Goal: Task Accomplishment & Management: Manage account settings

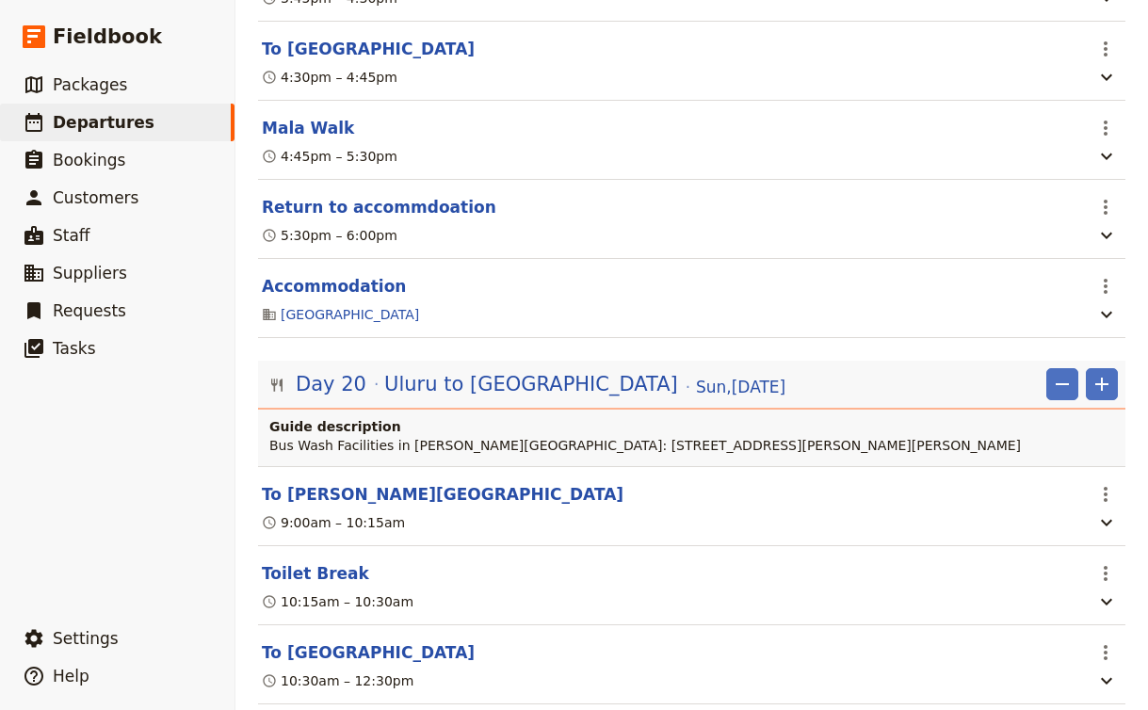
scroll to position [22143, 0]
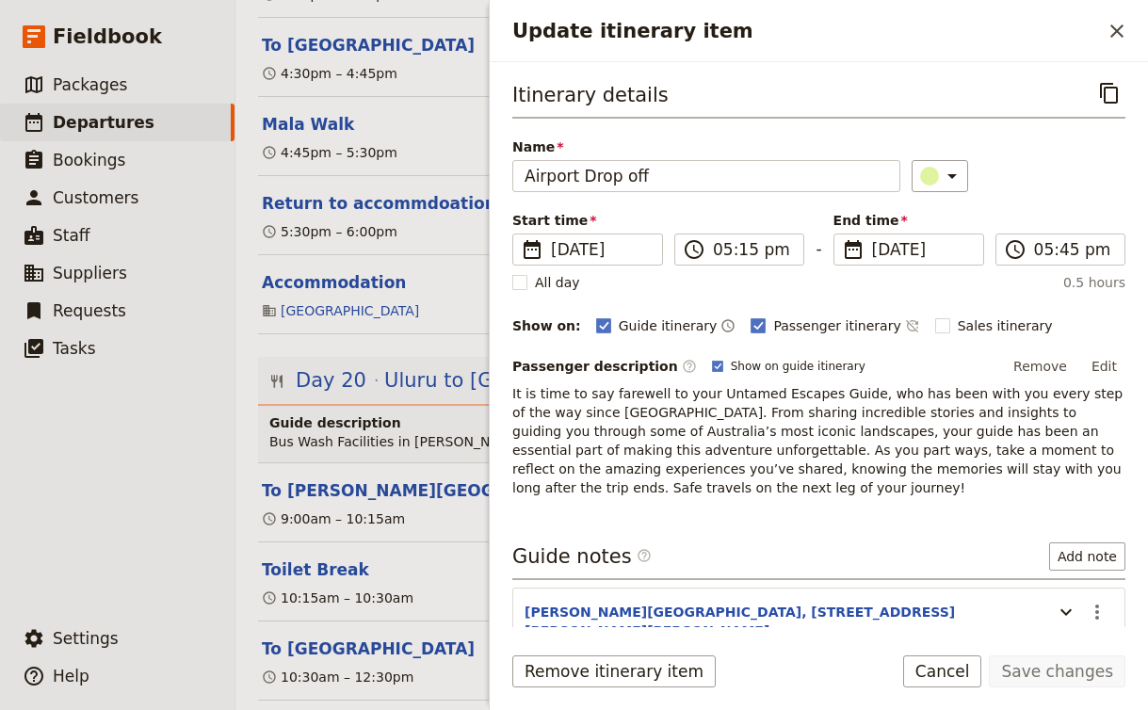
scroll to position [57, 0]
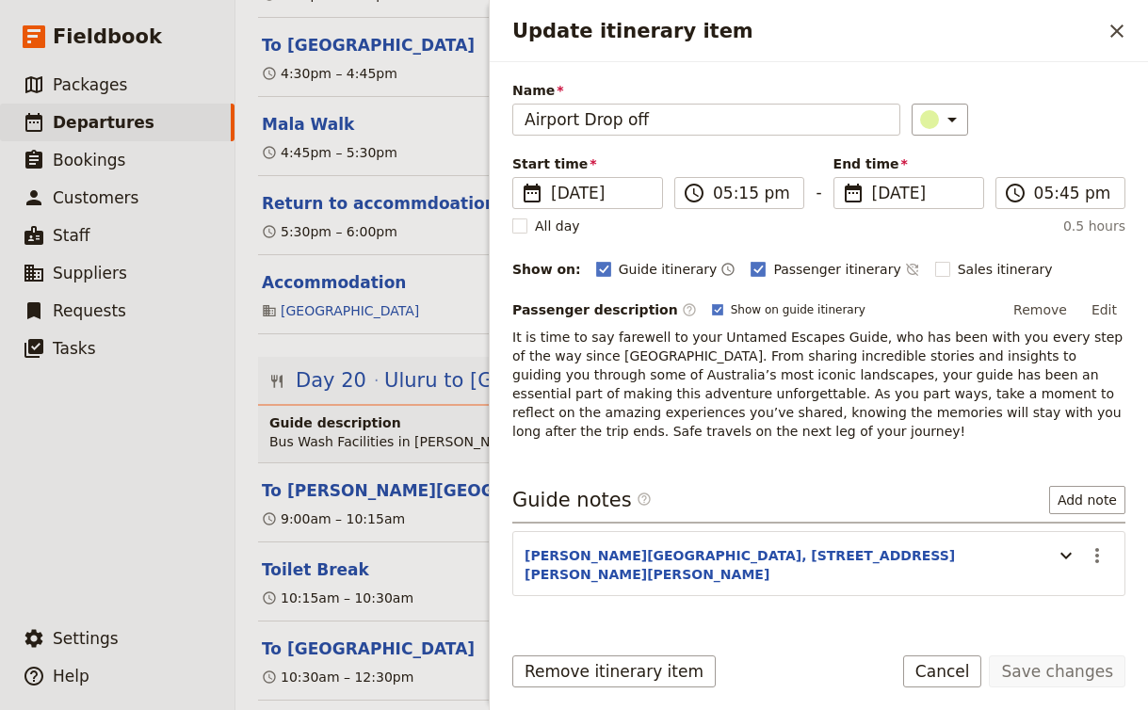
click at [506, 478] on div "Itinerary details ​ Name Airport Drop off ​ Start time ​ 2 Nov 2025 02/11/2025 …" at bounding box center [819, 344] width 658 height 565
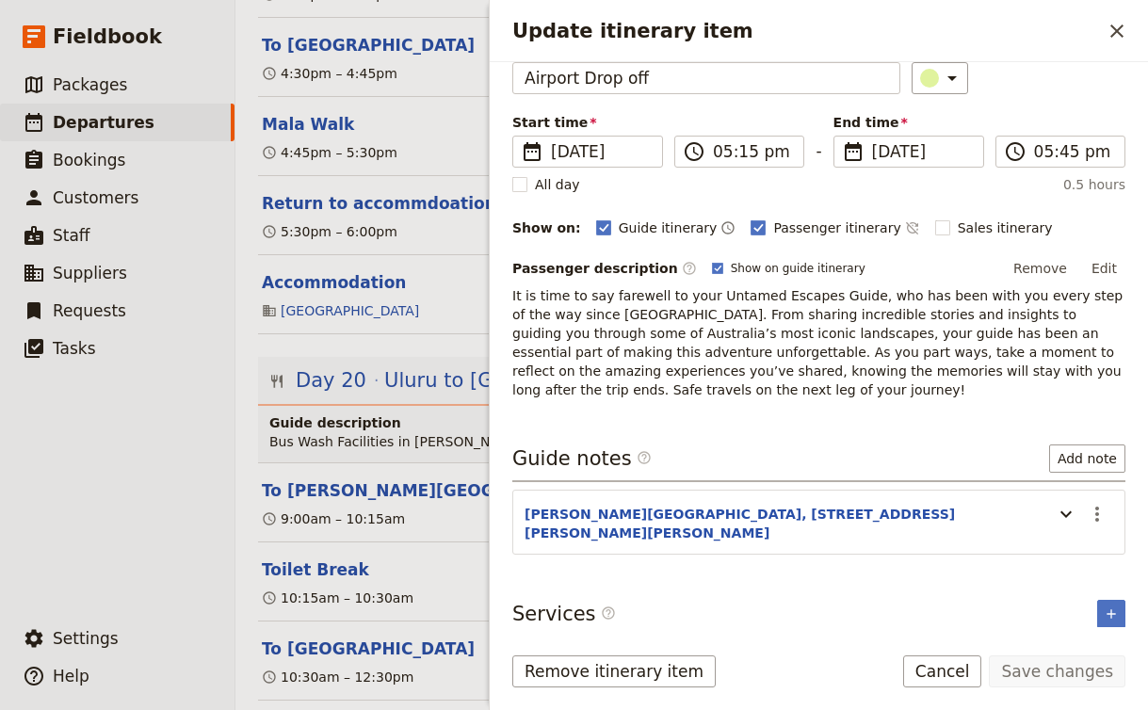
scroll to position [92, 0]
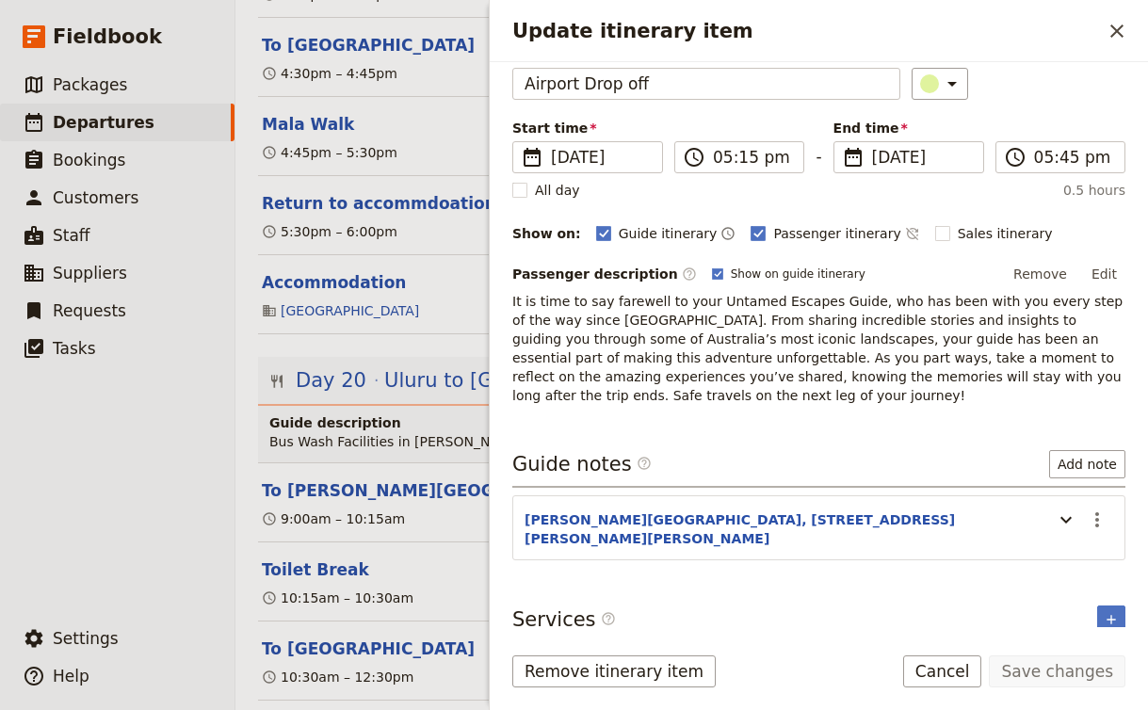
click at [880, 533] on section "Alice Springs Airport, Santa Teresa, Road, Alice Springs NT 0871 ​" at bounding box center [818, 527] width 613 height 65
click at [1070, 525] on icon "Update itinerary item" at bounding box center [1066, 520] width 23 height 23
click at [1101, 509] on icon "Actions" at bounding box center [1097, 520] width 23 height 23
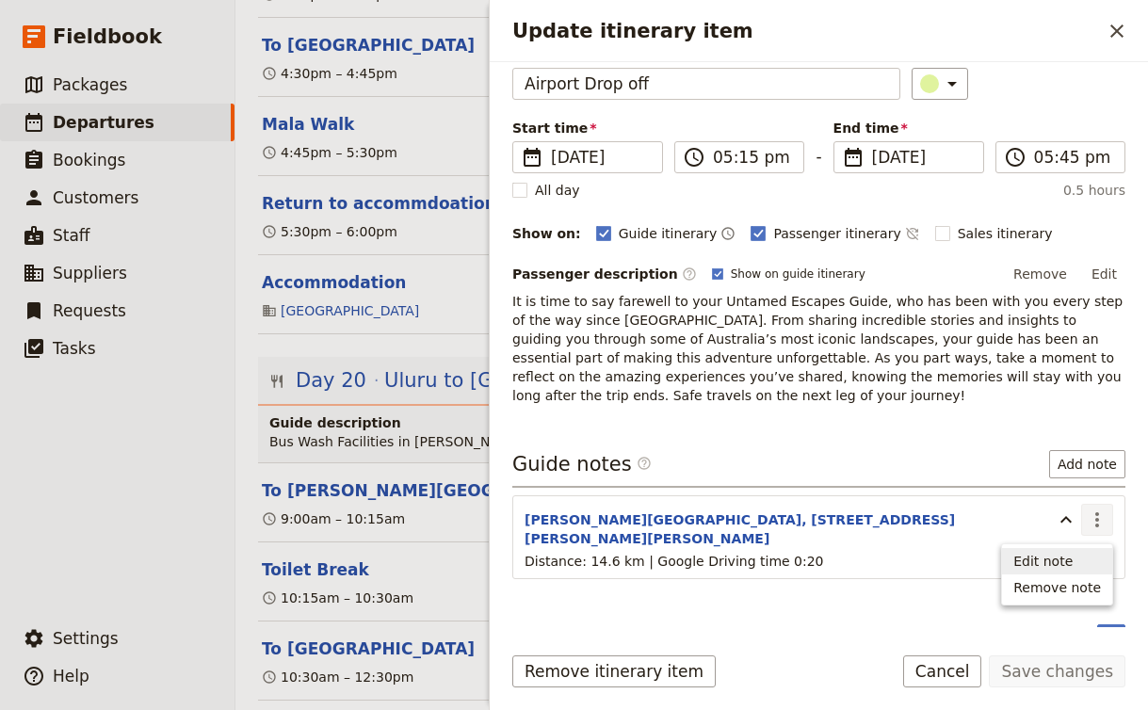
click at [1070, 559] on span "Edit note" at bounding box center [1042, 561] width 59 height 19
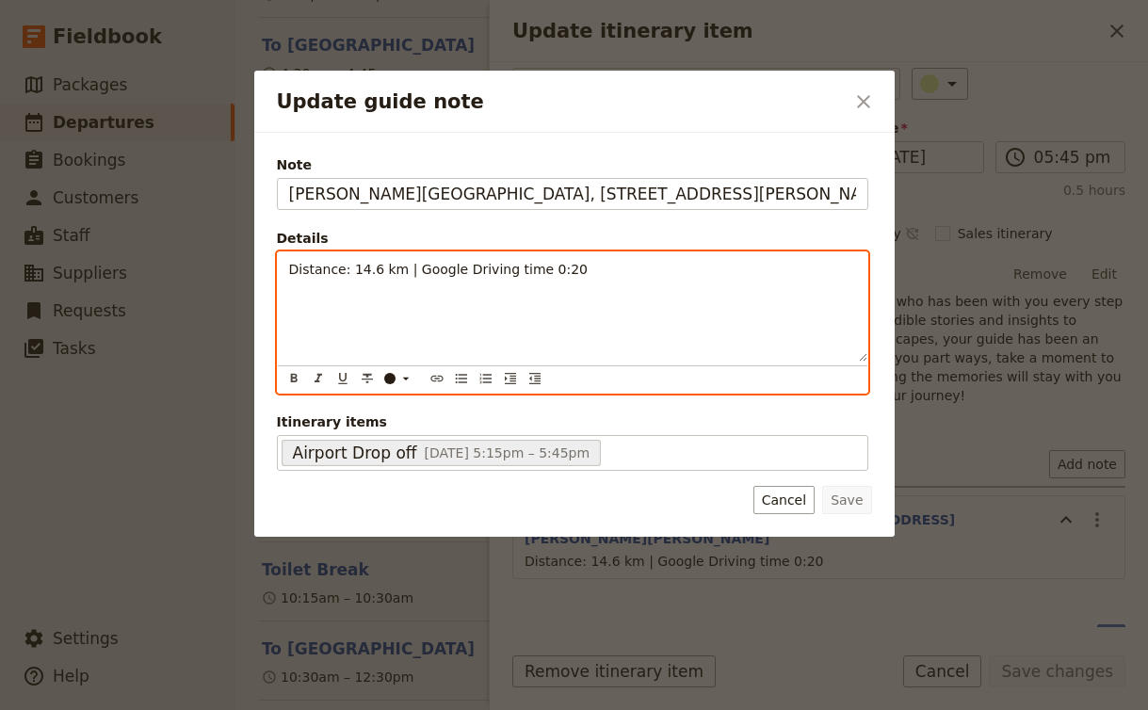
click at [635, 292] on div "Distance: 14.6 km | Google Driving time 0:20" at bounding box center [572, 306] width 589 height 109
paste div "Update guide note"
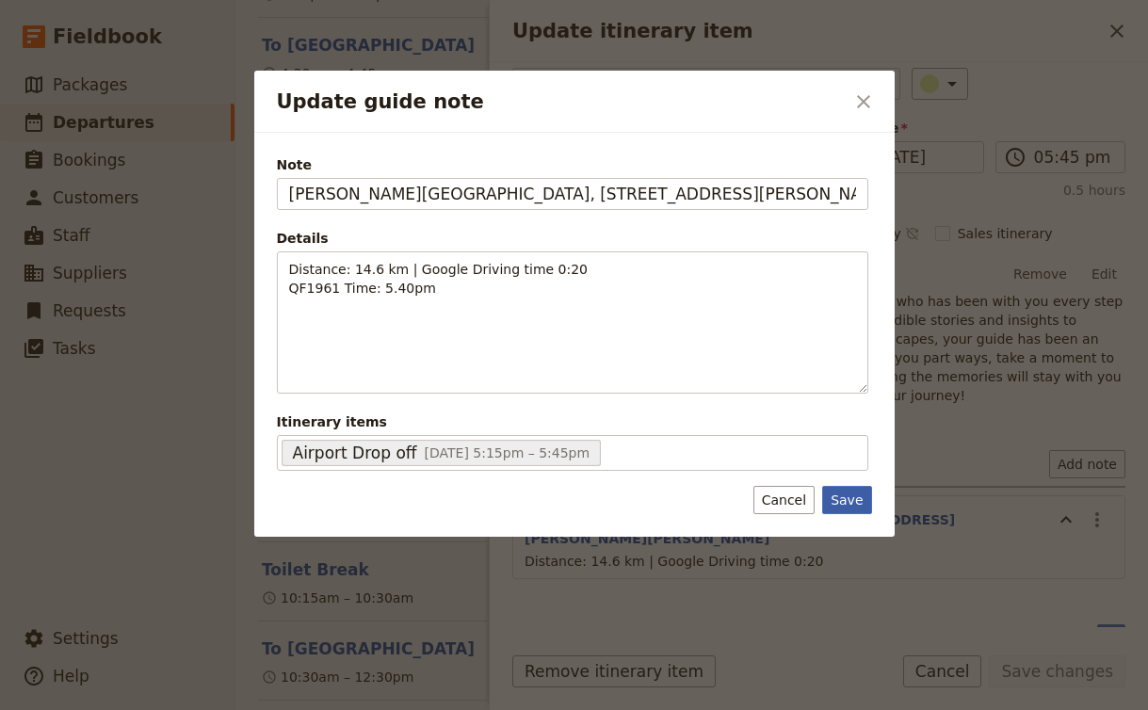
click at [856, 499] on button "Save" at bounding box center [846, 500] width 49 height 28
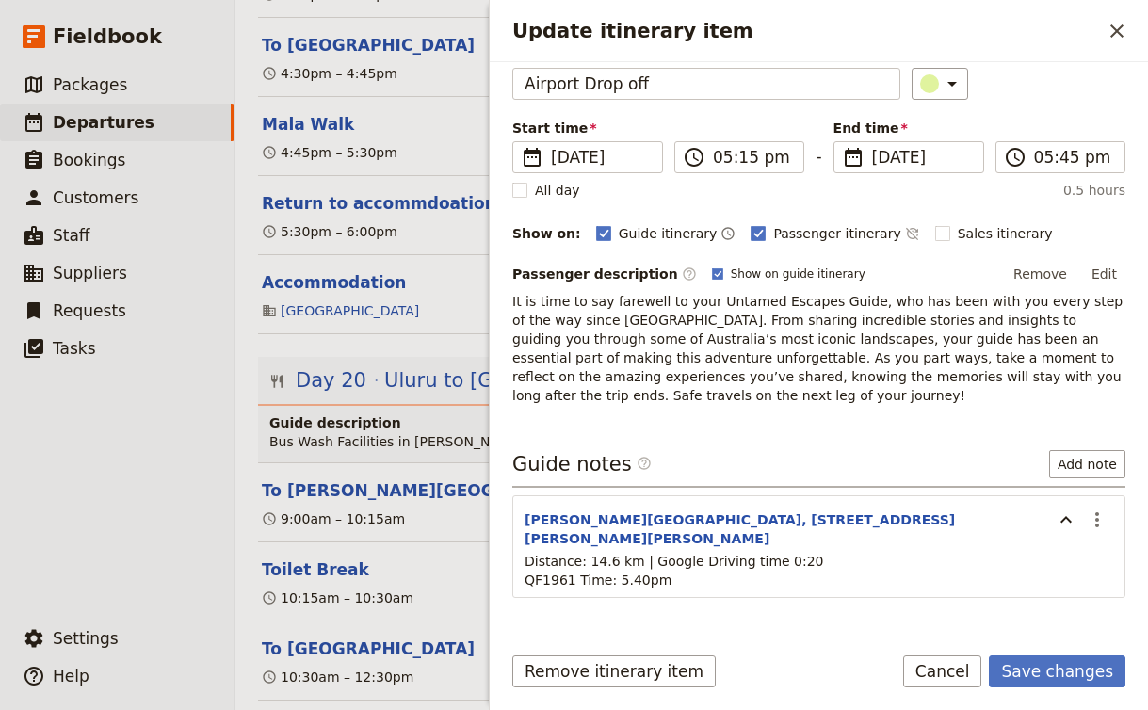
click at [811, 393] on p "It is time to say farewell to your Untamed Escapes Guide, who has been with you…" at bounding box center [818, 348] width 613 height 113
click at [1045, 669] on button "Save changes" at bounding box center [1057, 671] width 137 height 32
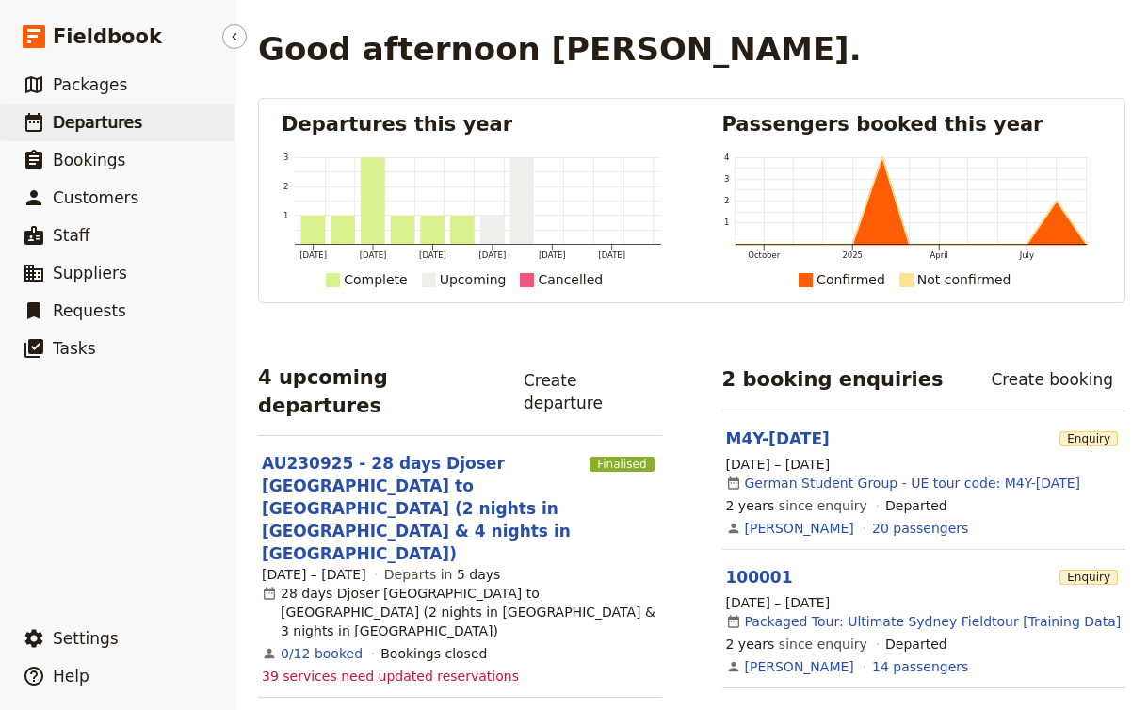
click at [83, 118] on span "Departures" at bounding box center [97, 122] width 89 height 19
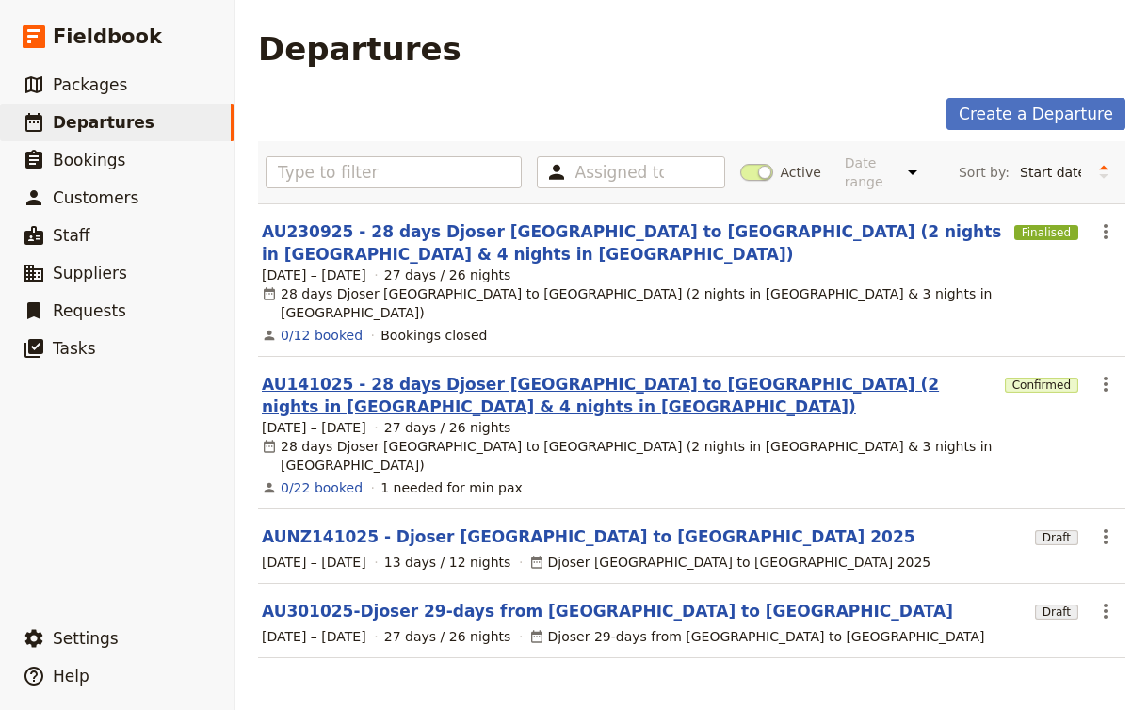
click at [359, 373] on link "AU141025 - 28 days Djoser [GEOGRAPHIC_DATA] to [GEOGRAPHIC_DATA] (2 nights in […" at bounding box center [629, 395] width 735 height 45
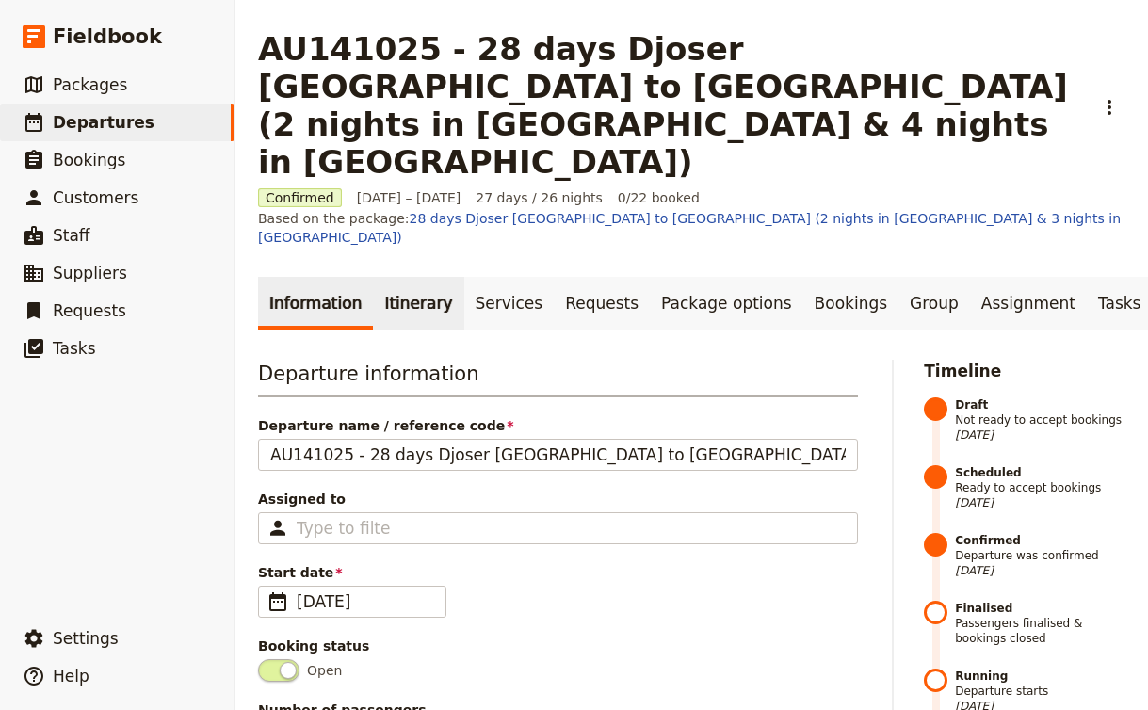
click at [407, 277] on link "Itinerary" at bounding box center [418, 303] width 90 height 53
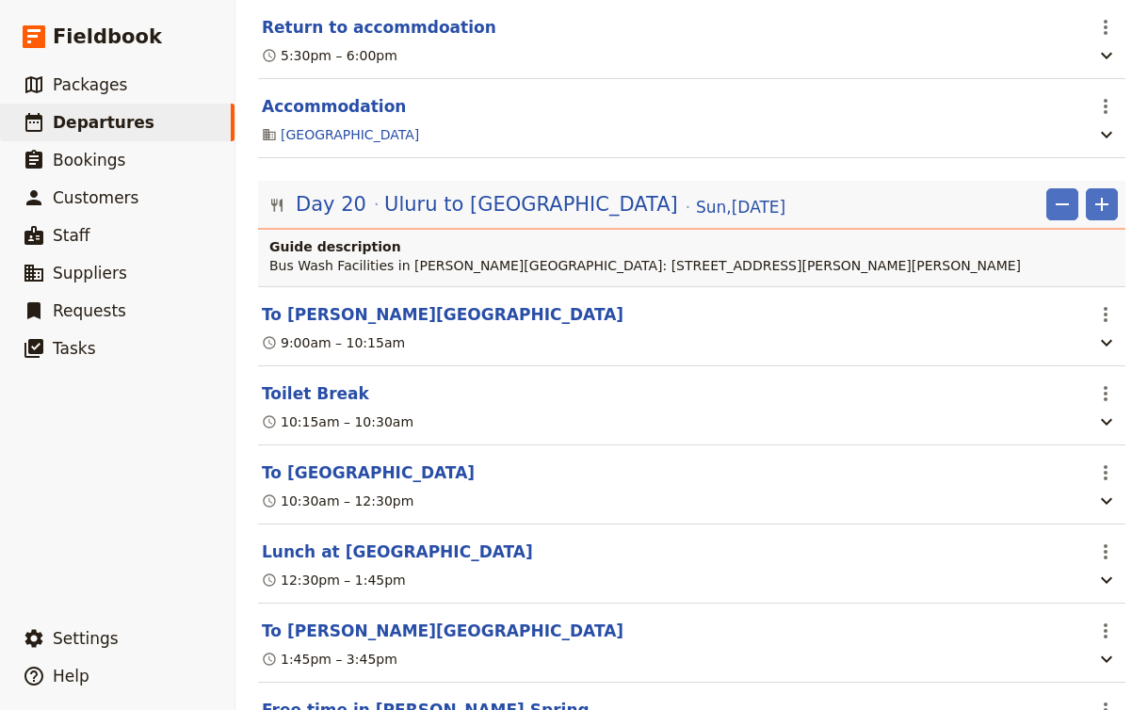
scroll to position [22315, 0]
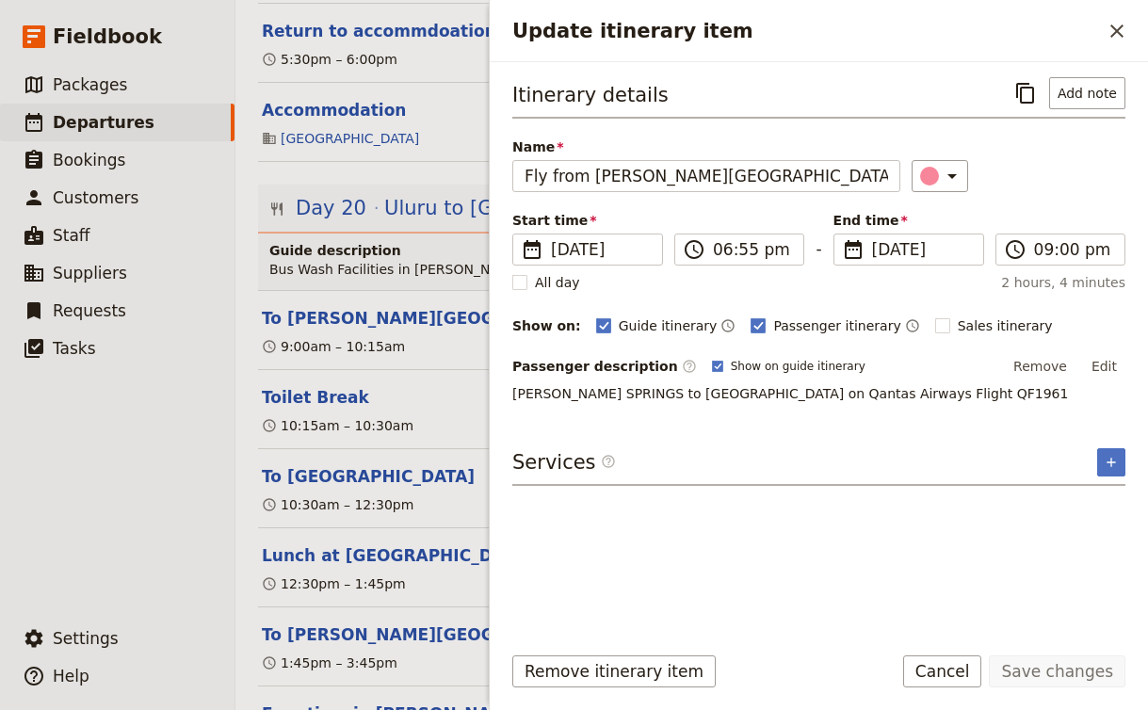
click at [796, 399] on span "[PERSON_NAME] SPRINGS to [GEOGRAPHIC_DATA] on Qantas Airways Flight QF1961" at bounding box center [790, 393] width 556 height 15
click at [908, 396] on p "[PERSON_NAME] SPRINGS to [GEOGRAPHIC_DATA] on Qantas Airways Flight QF1961" at bounding box center [818, 393] width 613 height 19
click at [760, 252] on input "06:55 pm" at bounding box center [752, 249] width 79 height 23
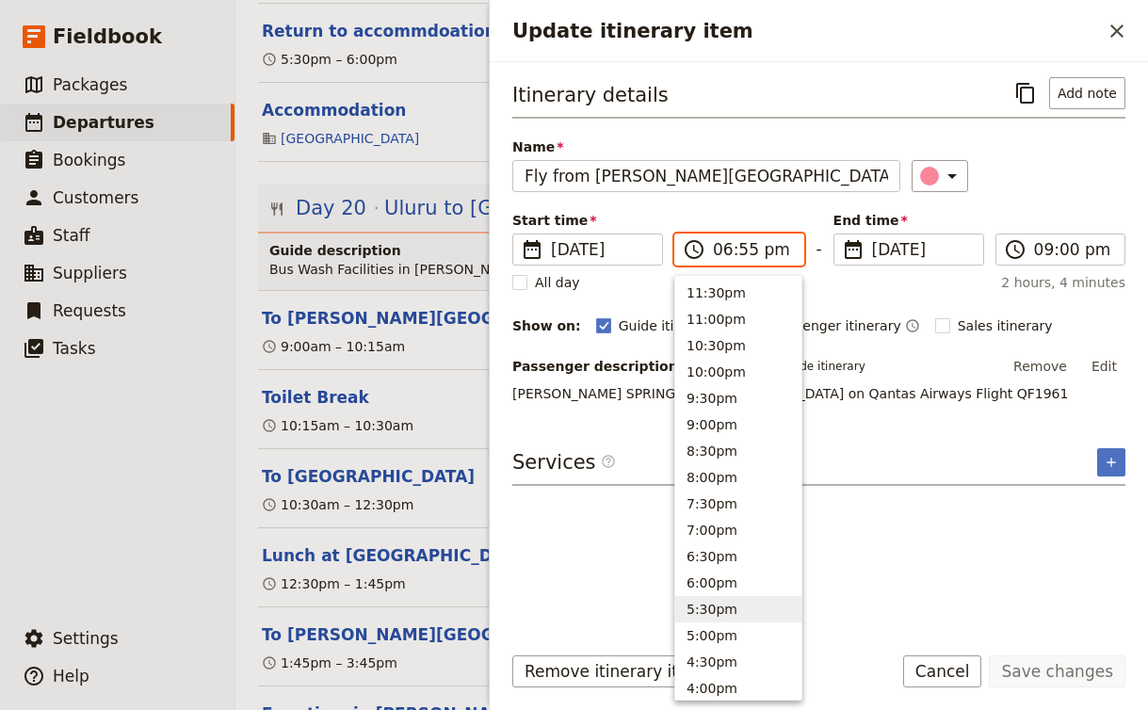
click at [737, 609] on button "5:30pm" at bounding box center [738, 609] width 126 height 26
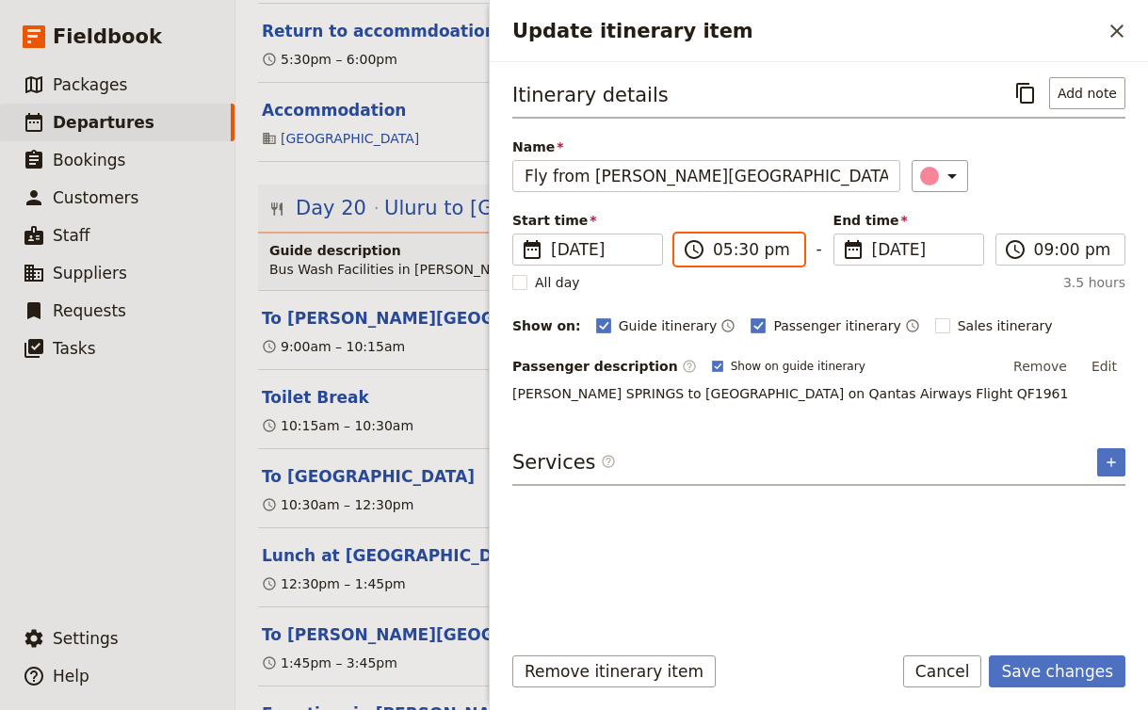
click at [746, 244] on input "05:30 pm" at bounding box center [752, 249] width 79 height 23
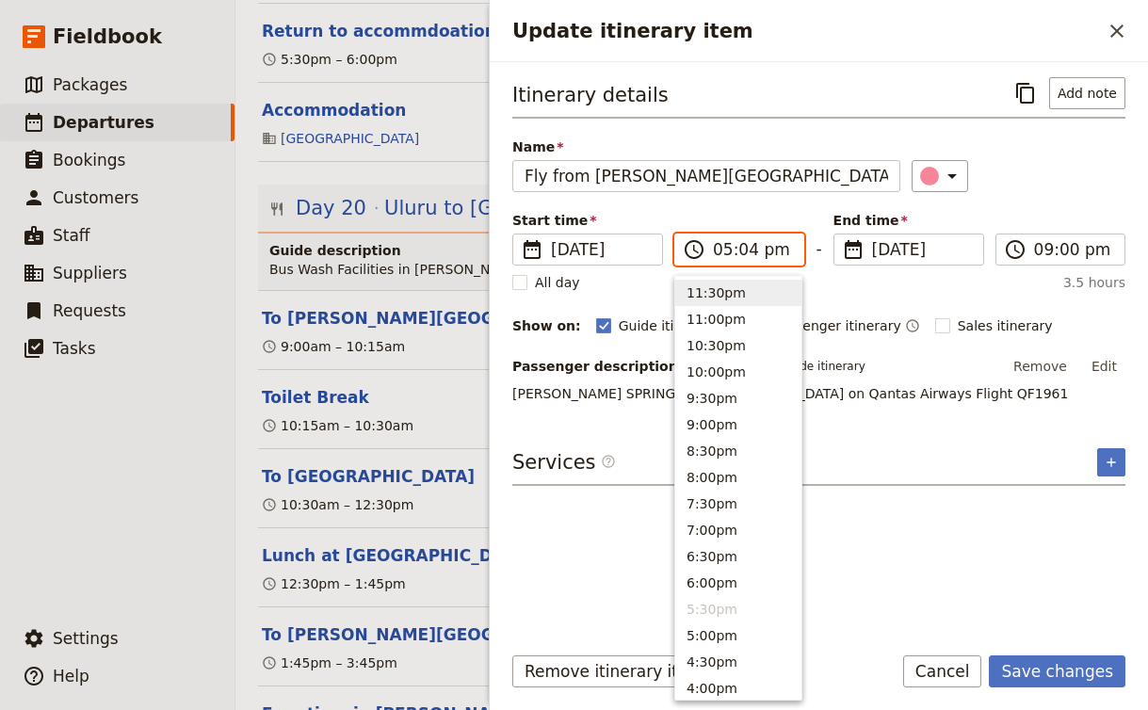
type input "05:40 pm"
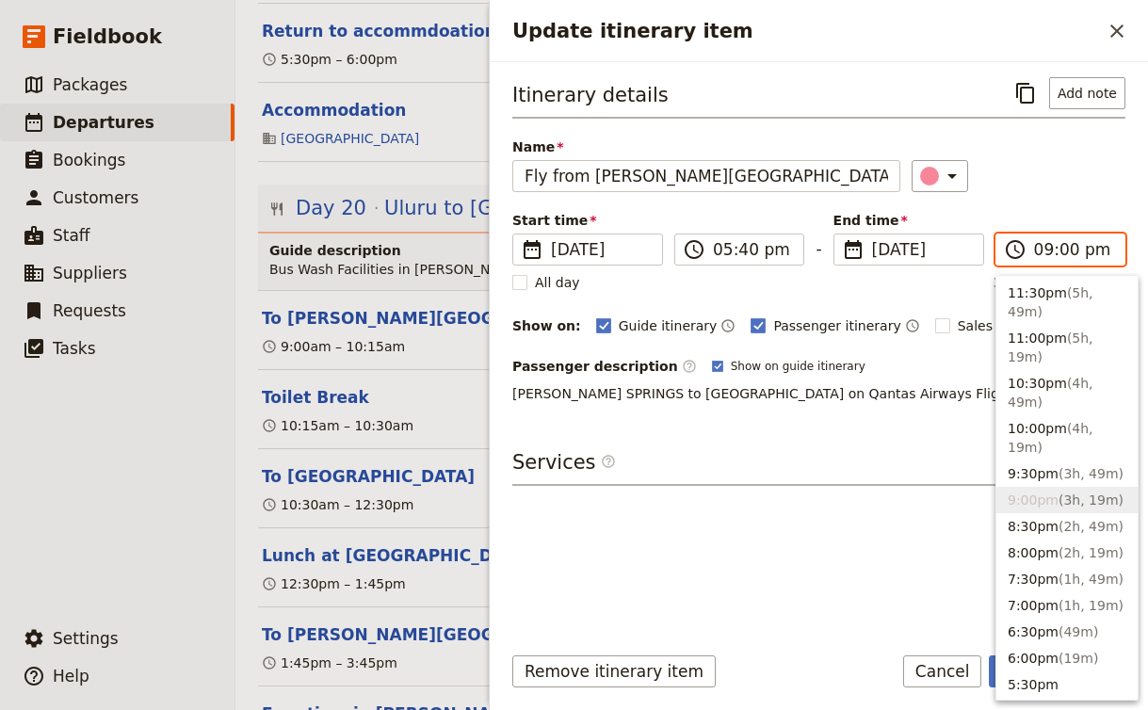
click at [1044, 252] on input "09:00 pm" at bounding box center [1073, 249] width 79 height 23
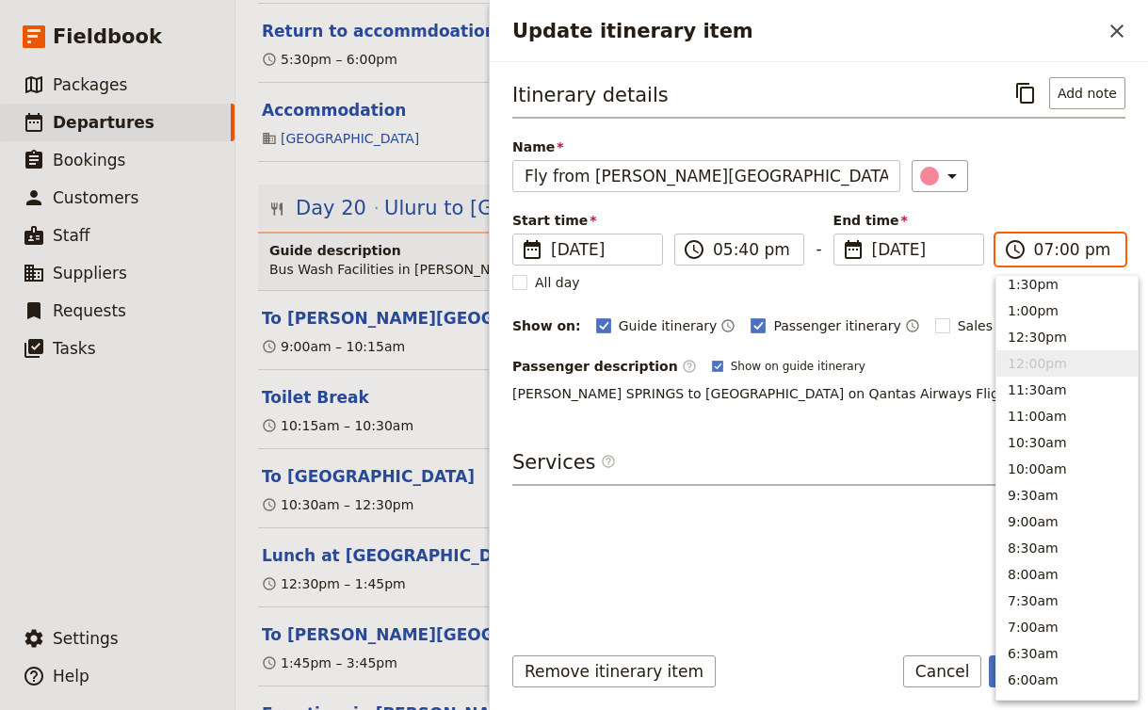
scroll to position [242, 0]
type input "07:45 pm"
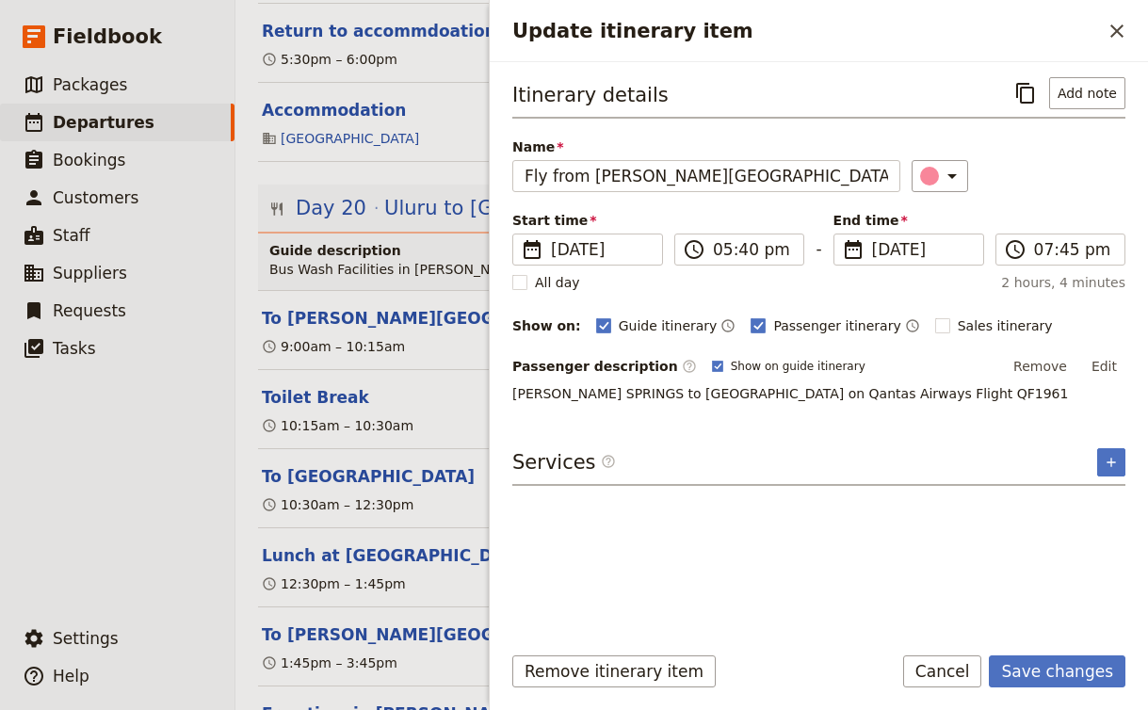
click at [1102, 134] on div "Itinerary details ​ Add note Name Fly from [PERSON_NAME][GEOGRAPHIC_DATA] to [G…" at bounding box center [818, 240] width 613 height 326
click at [1087, 667] on button "Save changes" at bounding box center [1057, 671] width 137 height 32
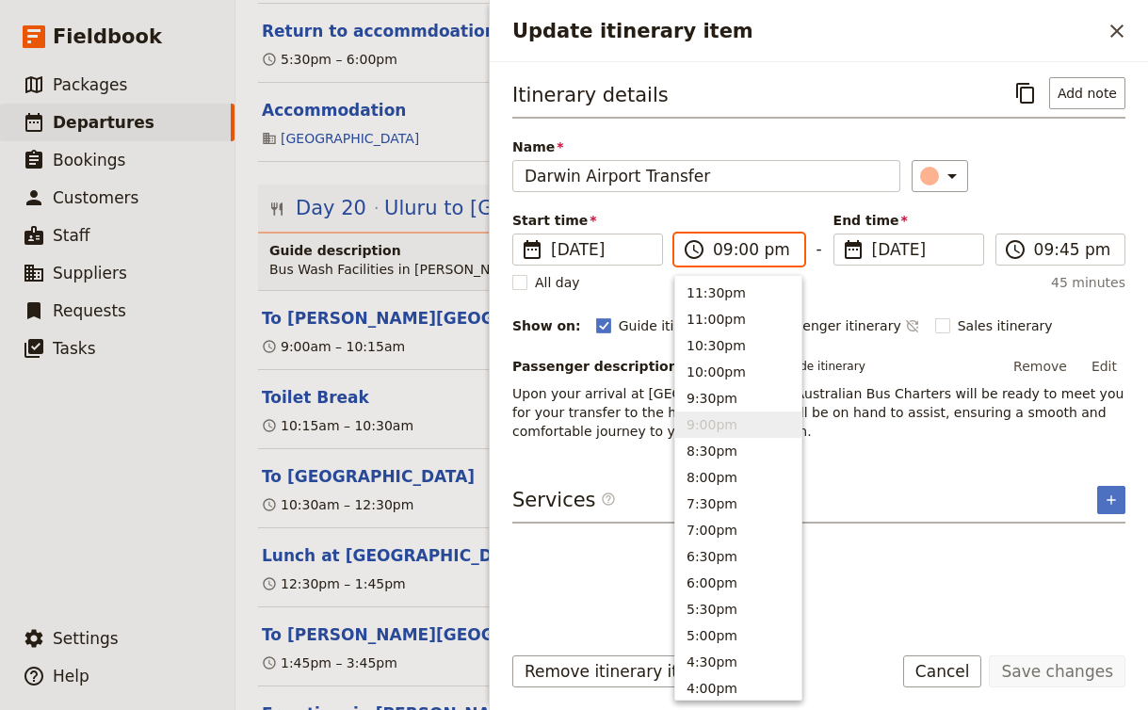
click at [731, 251] on input "09:00 pm" at bounding box center [752, 249] width 79 height 23
type input "08:00 pm"
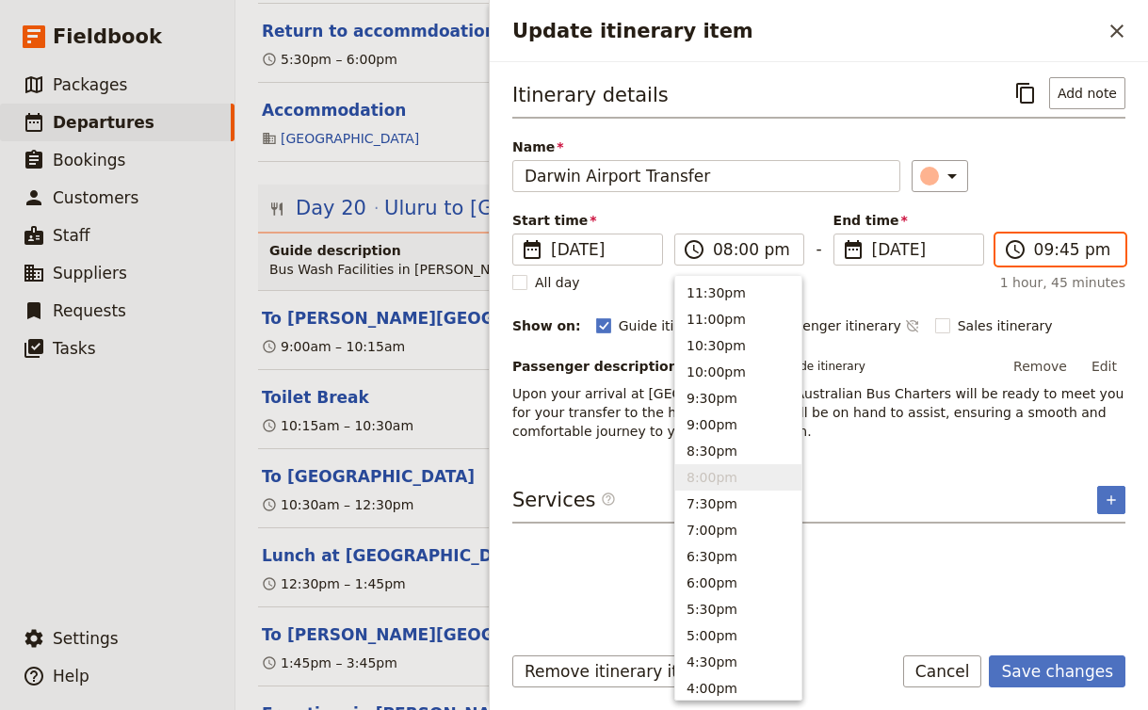
click at [1067, 247] on input "09:45 pm" at bounding box center [1073, 249] width 79 height 23
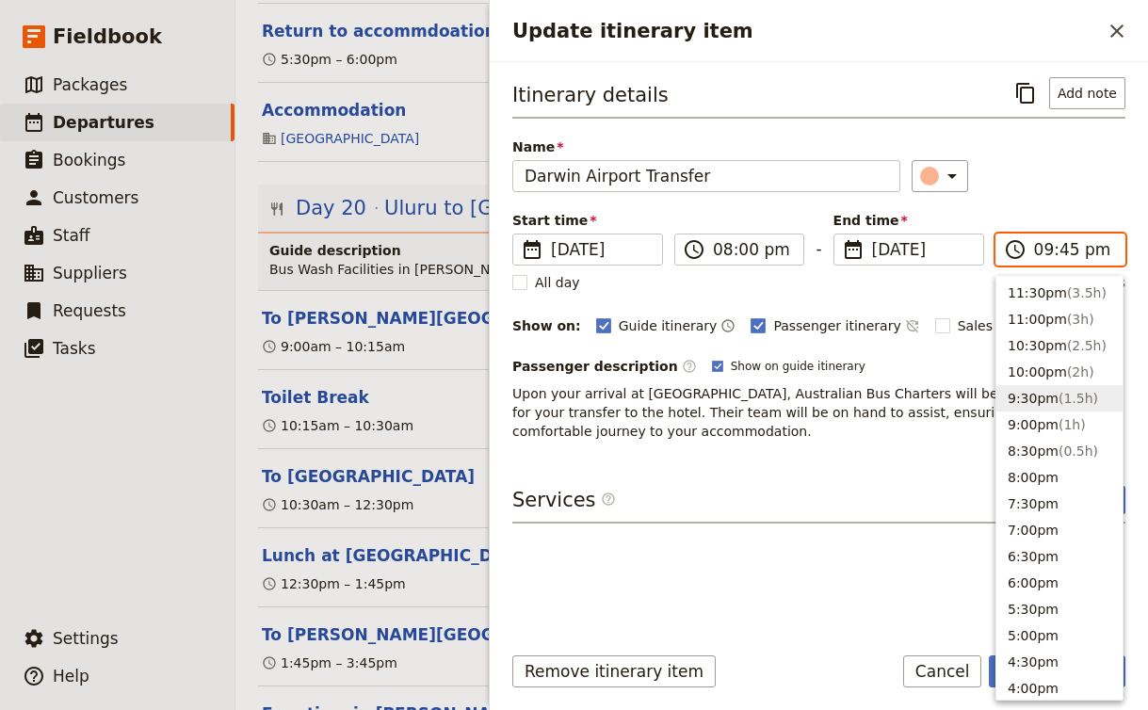
click at [1067, 247] on input "09:45 pm" at bounding box center [1073, 249] width 79 height 23
type input "09:30 pm"
click at [971, 371] on div "Passenger description ​ Show on guide itinerary Remove Edit" at bounding box center [818, 366] width 613 height 28
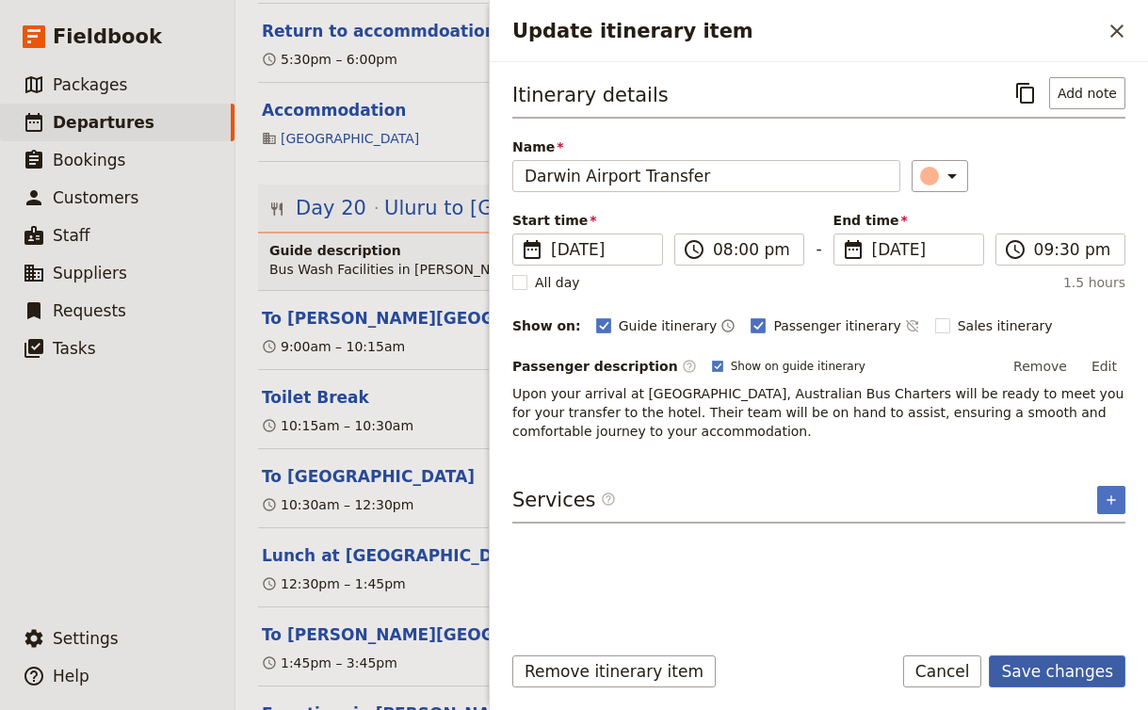
click at [1063, 677] on button "Save changes" at bounding box center [1057, 671] width 137 height 32
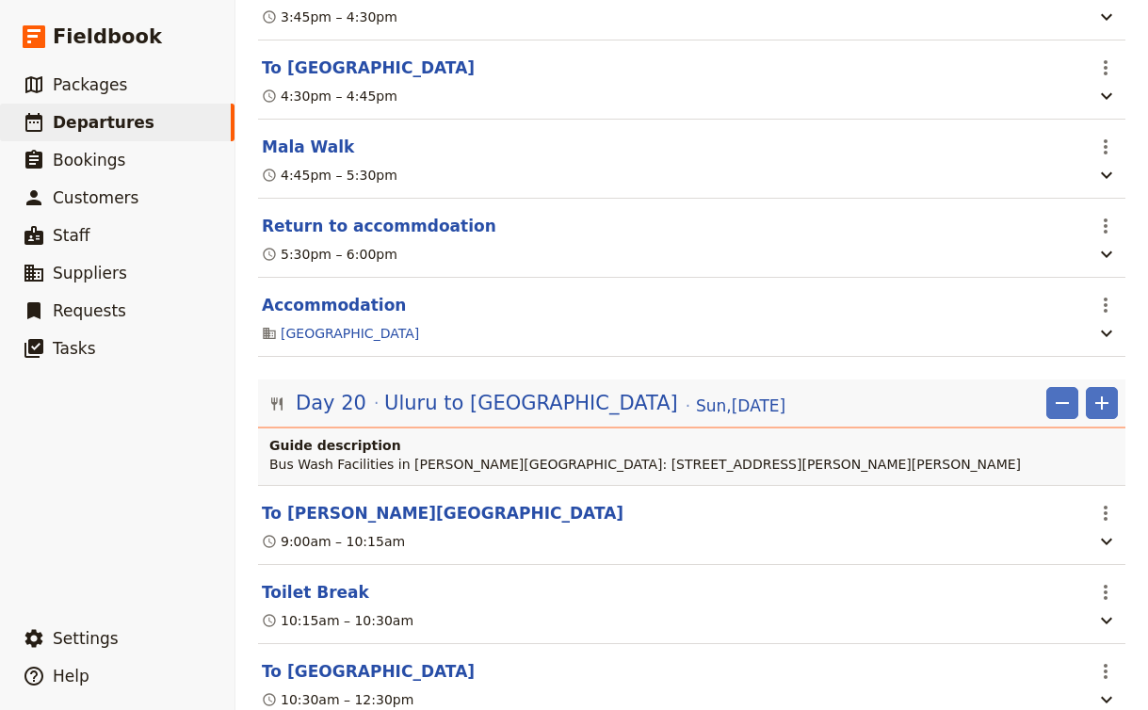
scroll to position [22118, 0]
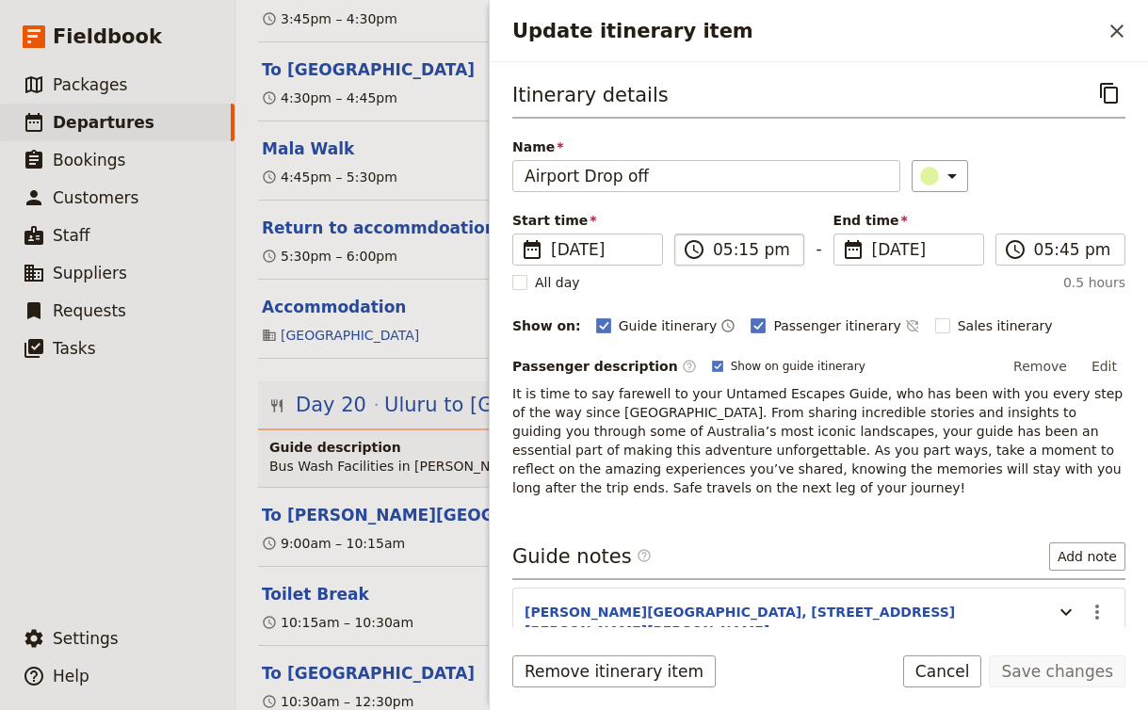
click at [741, 234] on label "​ 05:15 pm" at bounding box center [739, 250] width 130 height 32
click at [741, 238] on input "05:15 pm" at bounding box center [752, 249] width 79 height 23
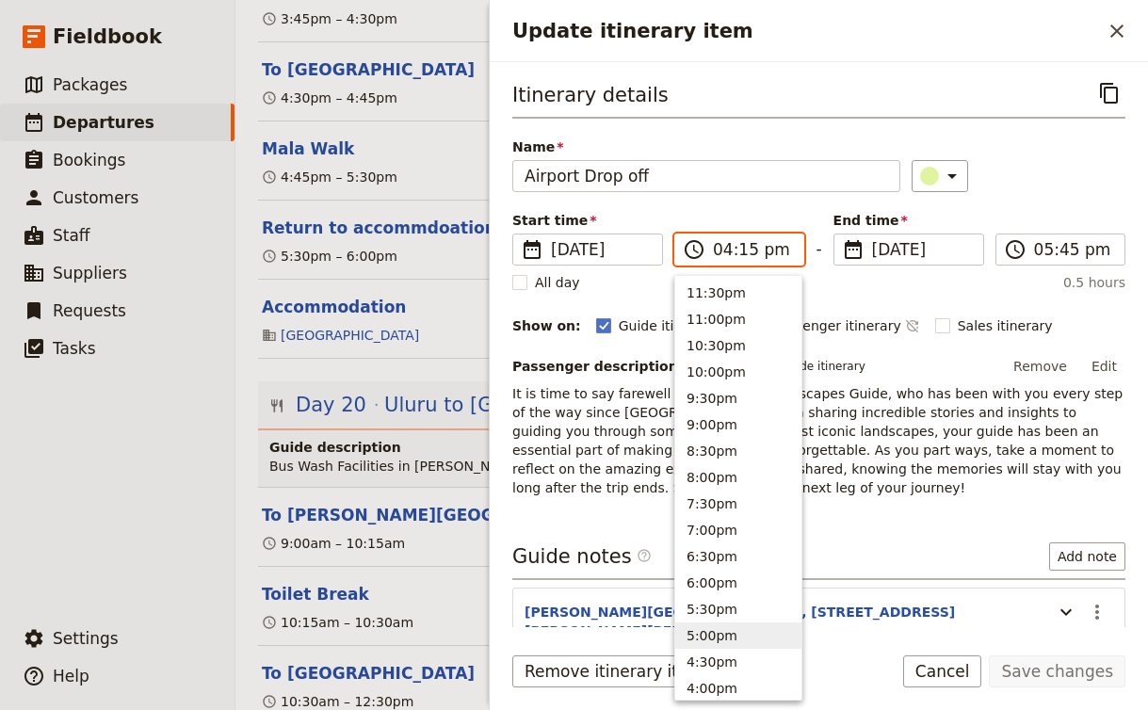
scroll to position [400, 0]
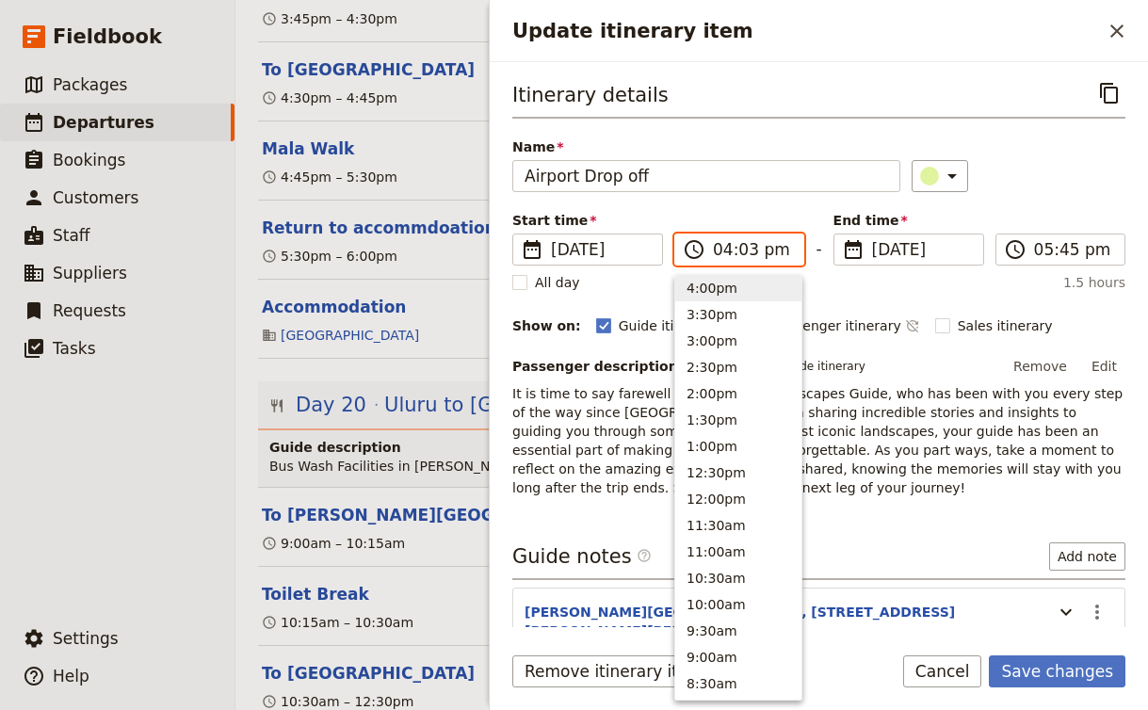
type input "04:30 pm"
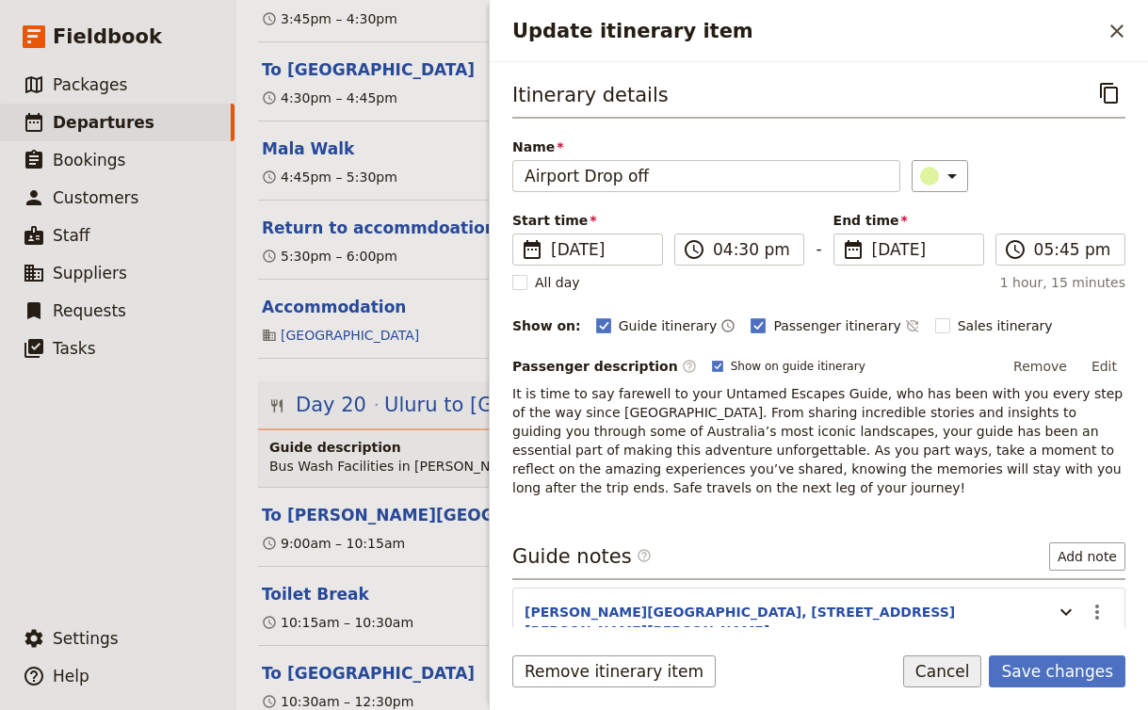
click at [950, 674] on button "Cancel" at bounding box center [942, 671] width 79 height 32
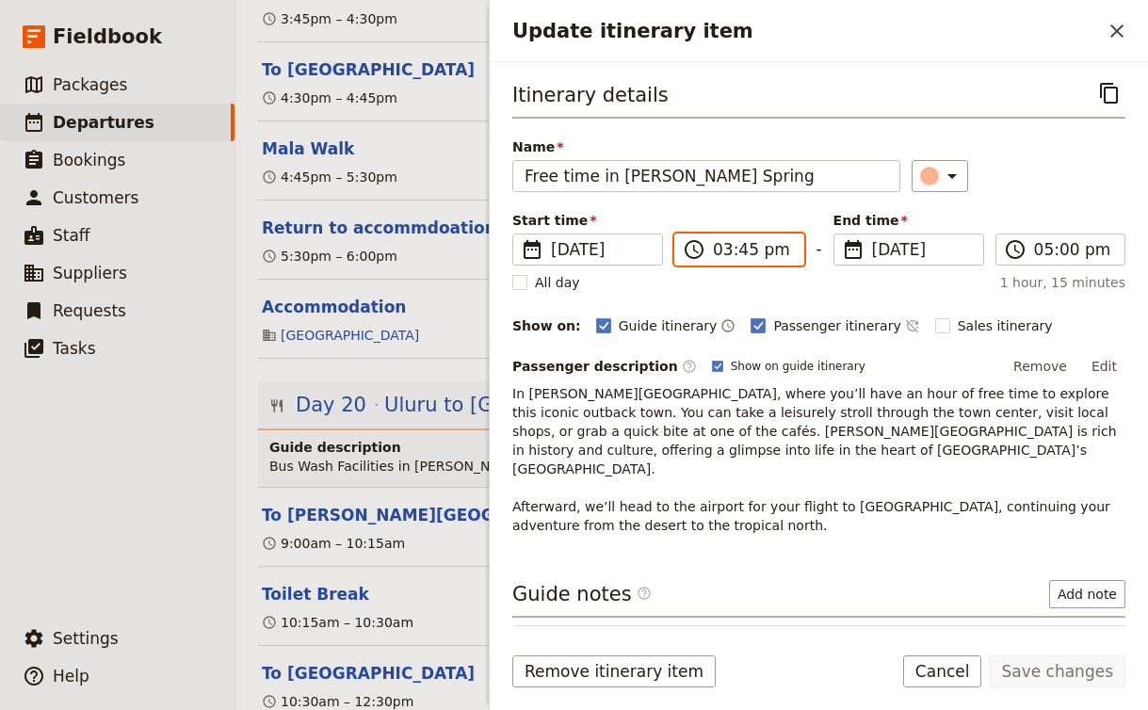
click at [750, 246] on input "03:45 pm" at bounding box center [752, 249] width 79 height 23
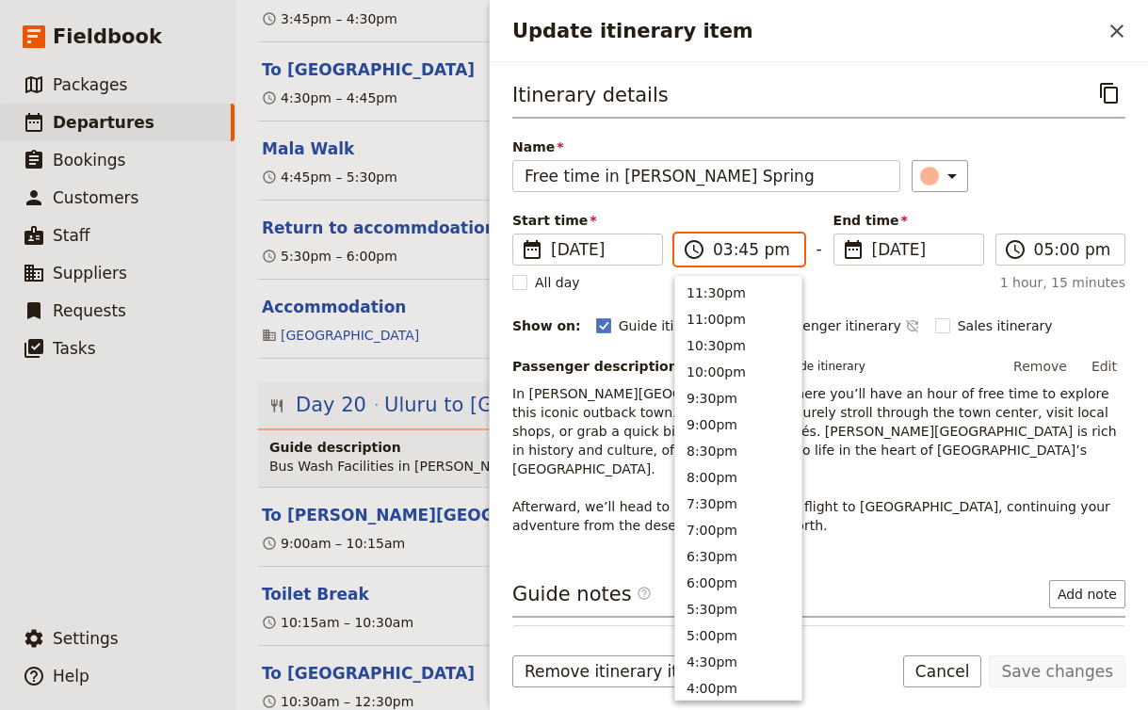
scroll to position [426, 0]
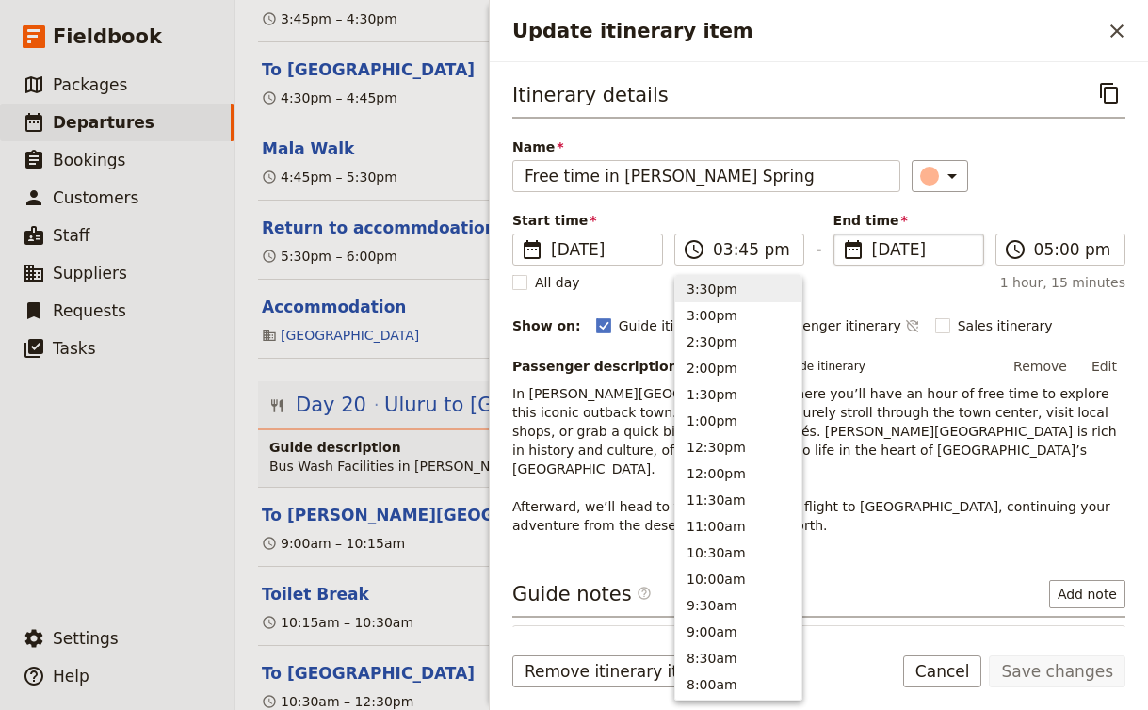
click at [906, 247] on span "[DATE]" at bounding box center [922, 249] width 100 height 23
click at [842, 234] on input "[DATE]" at bounding box center [841, 234] width 1 height 1
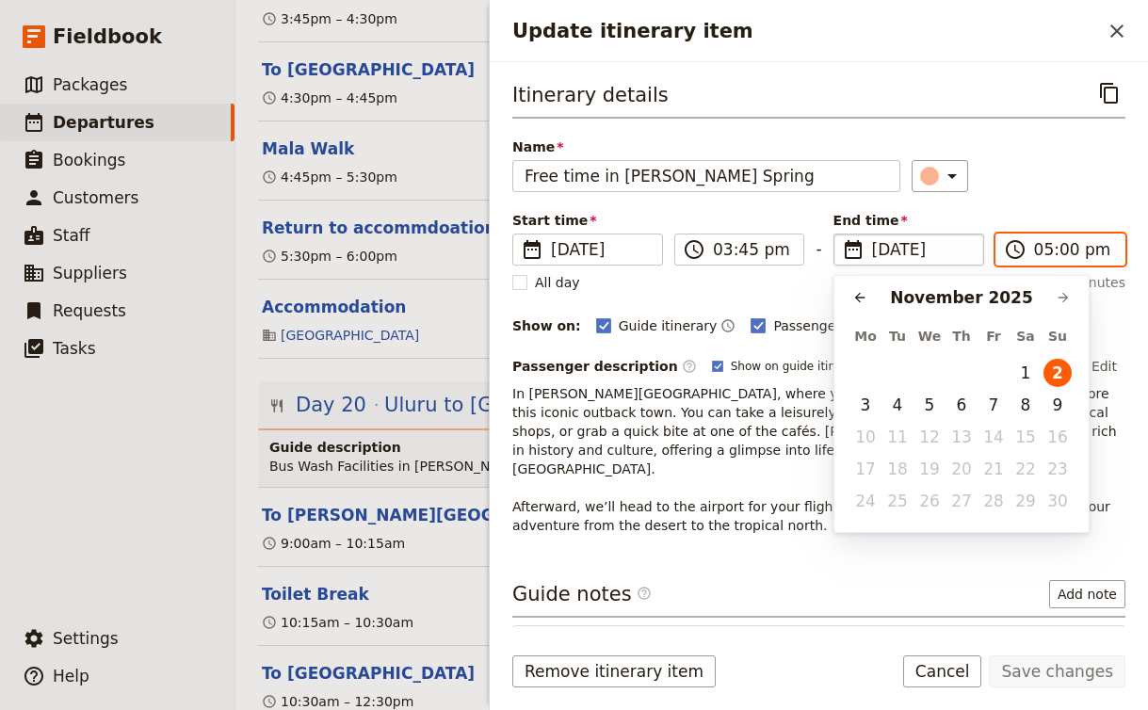
click at [1044, 256] on input "05:00 pm" at bounding box center [1073, 249] width 79 height 23
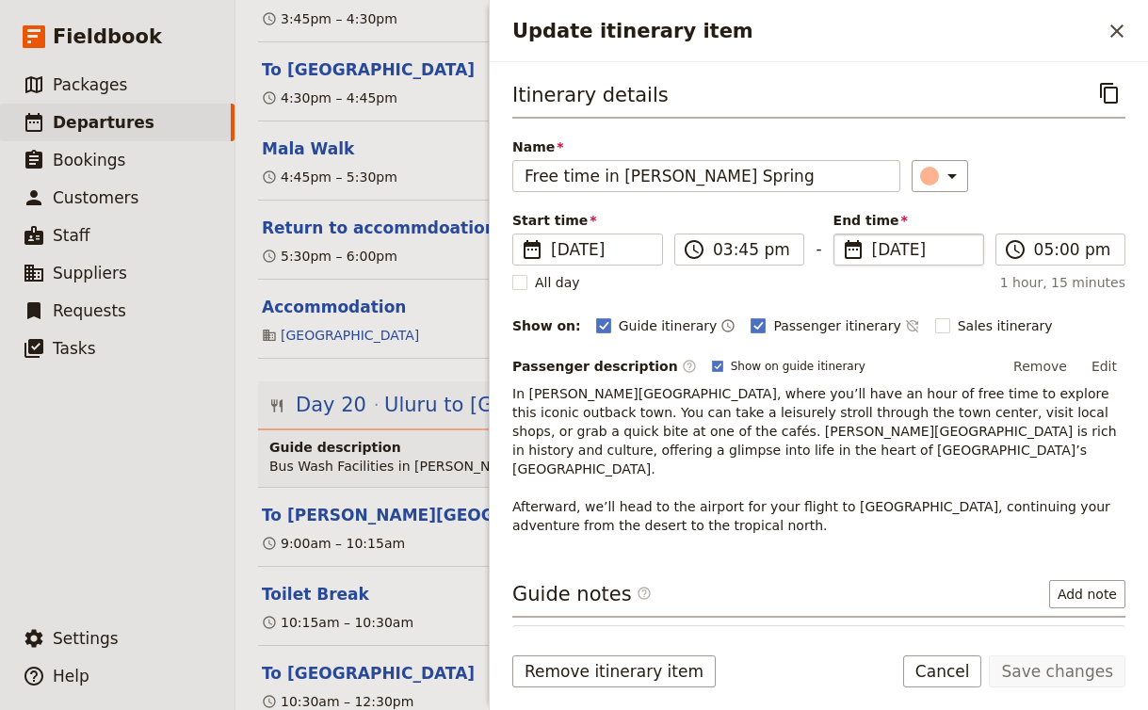
click at [825, 450] on p "In [PERSON_NAME][GEOGRAPHIC_DATA], where you’ll have an hour of free time to ex…" at bounding box center [818, 459] width 613 height 151
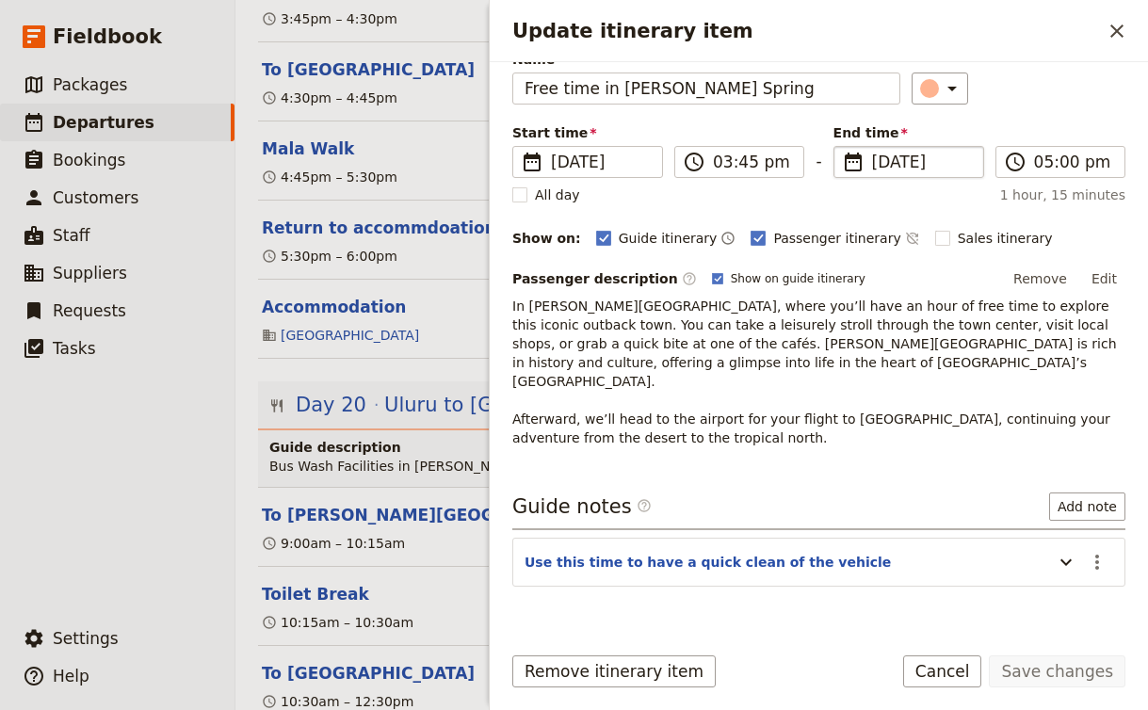
scroll to position [111, 0]
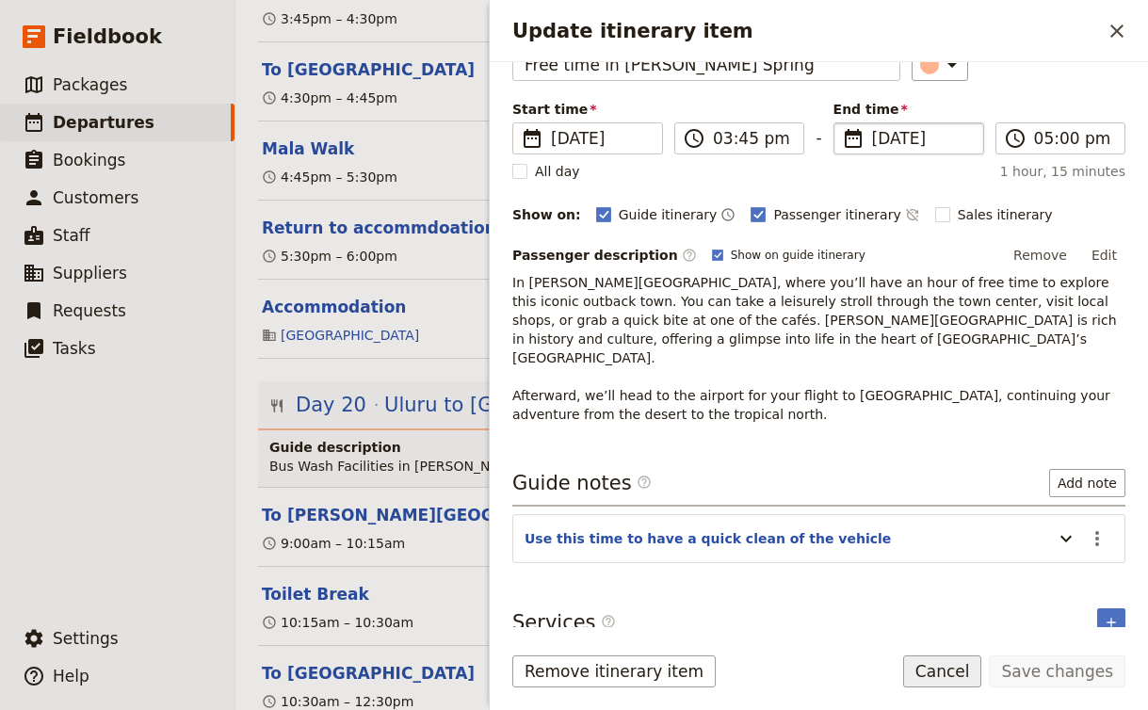
click at [941, 676] on button "Cancel" at bounding box center [942, 671] width 79 height 32
